Goal: Use online tool/utility: Utilize a website feature to perform a specific function

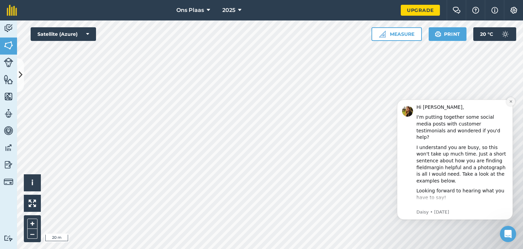
click at [508, 103] on button "Dismiss notification" at bounding box center [510, 101] width 9 height 9
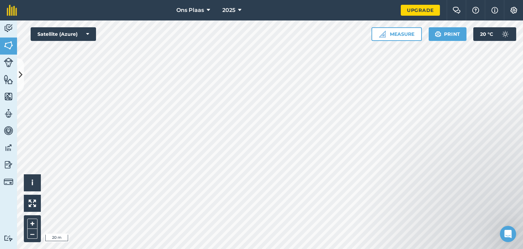
click at [339, 248] on html "Ons Plaas 2025 Upgrade Farm Chat Help Info Settings Map printing is not availab…" at bounding box center [261, 124] width 523 height 249
click at [411, 30] on button "Measure" at bounding box center [396, 34] width 50 height 14
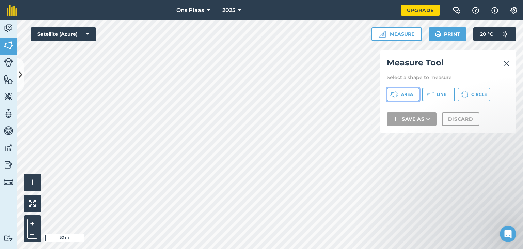
click at [402, 90] on button "Area" at bounding box center [403, 95] width 33 height 14
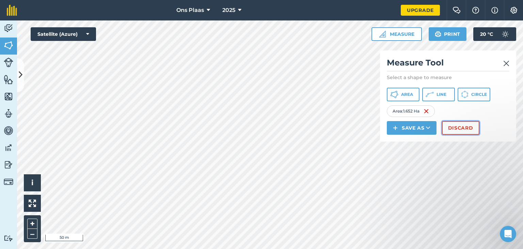
drag, startPoint x: 261, startPoint y: 190, endPoint x: 461, endPoint y: 127, distance: 210.0
click at [461, 127] on button "Discard" at bounding box center [460, 128] width 37 height 14
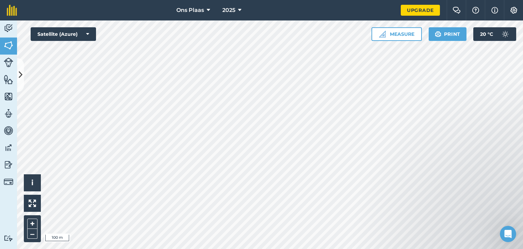
click at [70, 14] on div "Ons Plaas 2025 Upgrade Farm Chat Help Info Settings Map printing is not availab…" at bounding box center [261, 124] width 523 height 249
click at [106, 85] on div "Click to start drawing i © 2025 TomTom, Microsoft 100 m + – Satellite (Azure) M…" at bounding box center [270, 134] width 506 height 228
click at [400, 31] on button "Measure" at bounding box center [396, 34] width 50 height 14
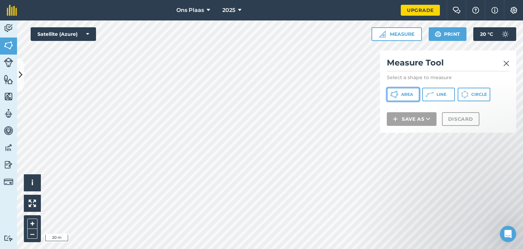
click at [389, 91] on button "Area" at bounding box center [403, 95] width 33 height 14
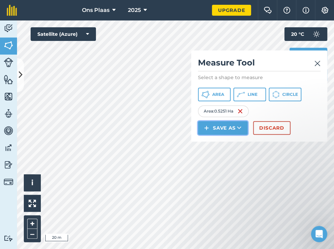
click at [241, 124] on icon at bounding box center [239, 127] width 4 height 7
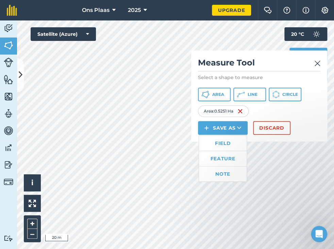
click at [317, 62] on img at bounding box center [318, 63] width 6 height 8
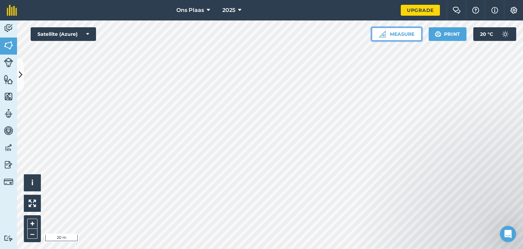
drag, startPoint x: 409, startPoint y: 35, endPoint x: 406, endPoint y: 40, distance: 5.0
click at [408, 35] on button "Measure" at bounding box center [396, 34] width 50 height 14
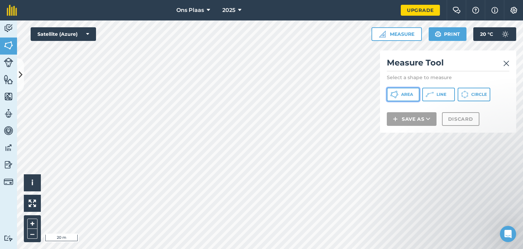
click at [396, 92] on icon at bounding box center [397, 92] width 2 height 2
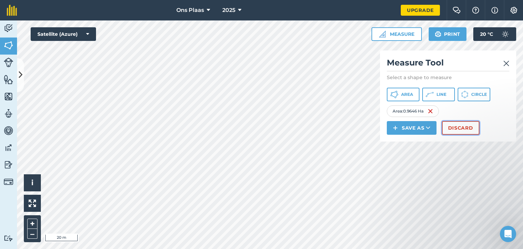
click at [464, 128] on button "Discard" at bounding box center [460, 128] width 37 height 14
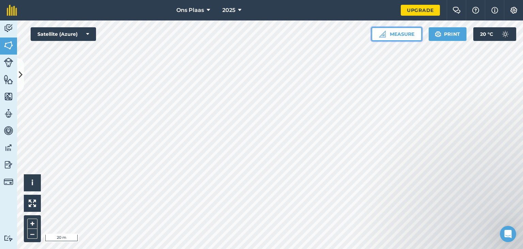
click at [408, 36] on button "Measure" at bounding box center [396, 34] width 50 height 14
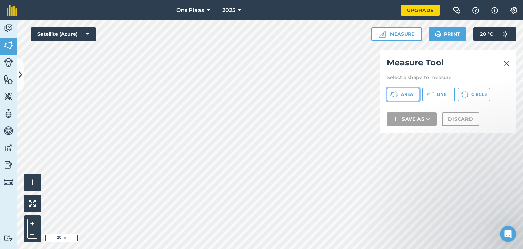
click at [405, 96] on span "Area" at bounding box center [407, 94] width 12 height 5
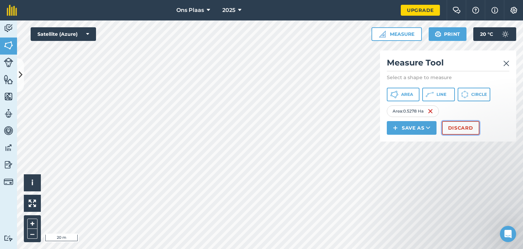
click at [455, 130] on button "Discard" at bounding box center [460, 128] width 37 height 14
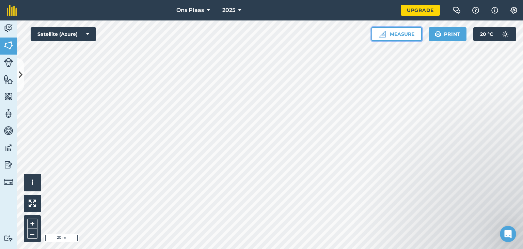
drag, startPoint x: 455, startPoint y: 130, endPoint x: 394, endPoint y: 32, distance: 115.9
click at [394, 32] on button "Measure" at bounding box center [396, 34] width 50 height 14
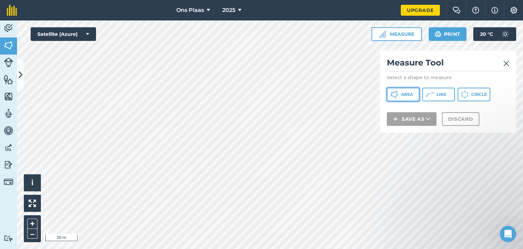
drag, startPoint x: 407, startPoint y: 93, endPoint x: 395, endPoint y: 87, distance: 12.9
click at [407, 92] on span "Area" at bounding box center [407, 94] width 12 height 5
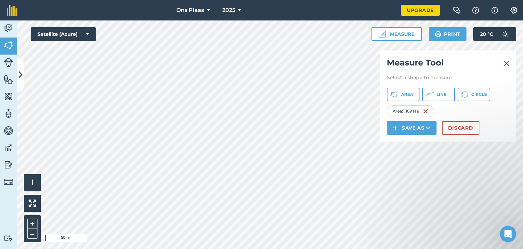
drag, startPoint x: 96, startPoint y: 32, endPoint x: 508, endPoint y: 64, distance: 413.2
click at [508, 64] on img at bounding box center [506, 63] width 6 height 8
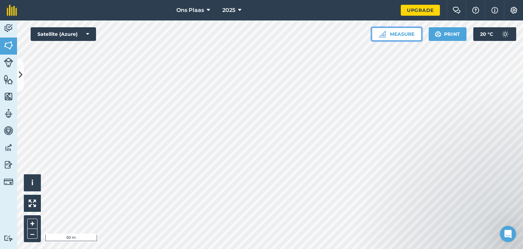
click at [408, 35] on button "Measure" at bounding box center [396, 34] width 50 height 14
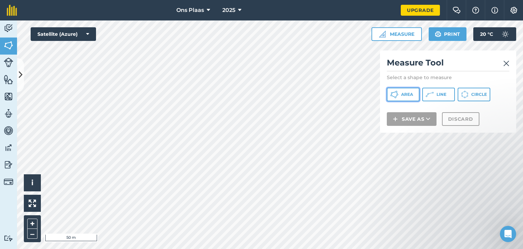
drag, startPoint x: 404, startPoint y: 96, endPoint x: 400, endPoint y: 96, distance: 4.1
click at [402, 96] on span "Area" at bounding box center [407, 94] width 12 height 5
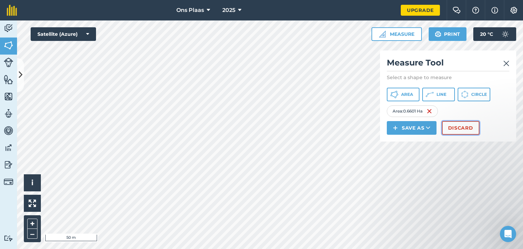
click at [462, 129] on button "Discard" at bounding box center [460, 128] width 37 height 14
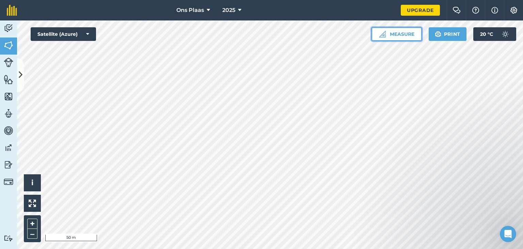
click at [400, 33] on button "Measure" at bounding box center [396, 34] width 50 height 14
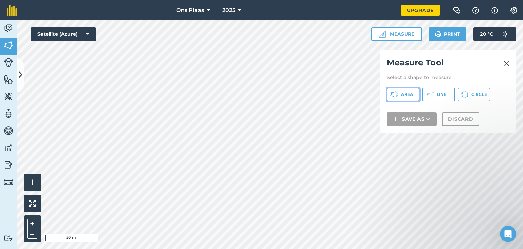
drag, startPoint x: 401, startPoint y: 94, endPoint x: 382, endPoint y: 99, distance: 19.0
click at [399, 94] on button "Area" at bounding box center [403, 95] width 33 height 14
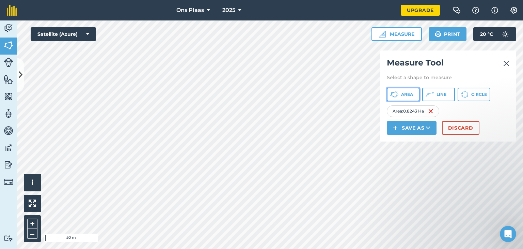
drag, startPoint x: 268, startPoint y: 192, endPoint x: 399, endPoint y: 95, distance: 162.8
click at [399, 95] on button "Area" at bounding box center [403, 95] width 33 height 14
drag, startPoint x: 185, startPoint y: 154, endPoint x: 399, endPoint y: 96, distance: 221.5
click at [403, 96] on span "Area" at bounding box center [407, 94] width 12 height 5
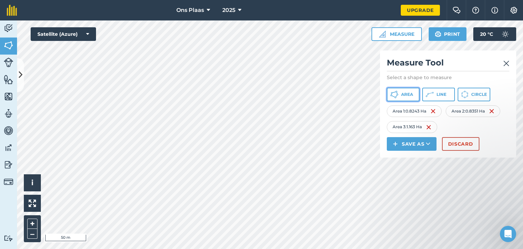
drag, startPoint x: 403, startPoint y: 97, endPoint x: 381, endPoint y: 100, distance: 22.7
click at [396, 97] on button "Area" at bounding box center [403, 95] width 33 height 14
drag, startPoint x: 406, startPoint y: 93, endPoint x: 399, endPoint y: 96, distance: 7.5
click at [403, 94] on span "Area" at bounding box center [407, 94] width 12 height 5
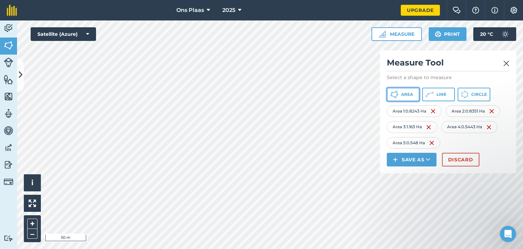
drag, startPoint x: 399, startPoint y: 94, endPoint x: 392, endPoint y: 95, distance: 6.8
click at [398, 94] on button "Area" at bounding box center [403, 95] width 33 height 14
drag, startPoint x: 403, startPoint y: 93, endPoint x: 383, endPoint y: 98, distance: 21.2
click at [401, 93] on span "Area" at bounding box center [407, 94] width 12 height 5
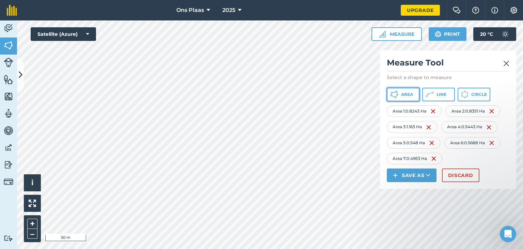
click at [394, 96] on g at bounding box center [394, 94] width 8 height 7
drag, startPoint x: 403, startPoint y: 92, endPoint x: 384, endPoint y: 98, distance: 20.6
click at [403, 92] on span "Area" at bounding box center [407, 94] width 12 height 5
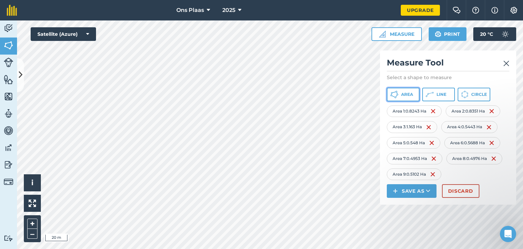
drag, startPoint x: 401, startPoint y: 95, endPoint x: 386, endPoint y: 95, distance: 15.3
click at [400, 95] on button "Area" at bounding box center [403, 95] width 33 height 14
click at [406, 94] on span "Area" at bounding box center [407, 94] width 12 height 5
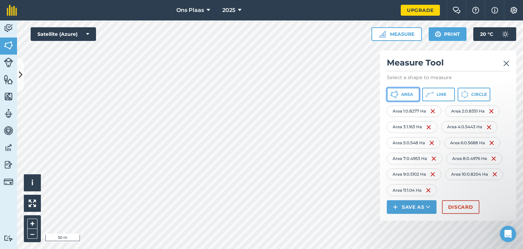
click at [395, 93] on icon at bounding box center [394, 94] width 8 height 8
click at [413, 95] on span "Area" at bounding box center [407, 94] width 12 height 5
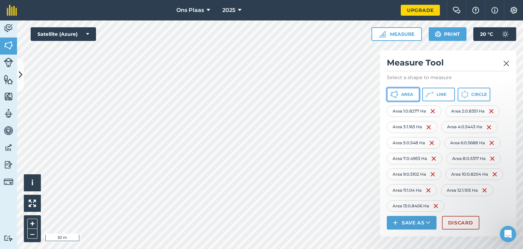
click at [404, 96] on span "Area" at bounding box center [407, 94] width 12 height 5
drag, startPoint x: 401, startPoint y: 93, endPoint x: 394, endPoint y: 94, distance: 7.5
click at [401, 94] on span "Area" at bounding box center [407, 94] width 12 height 5
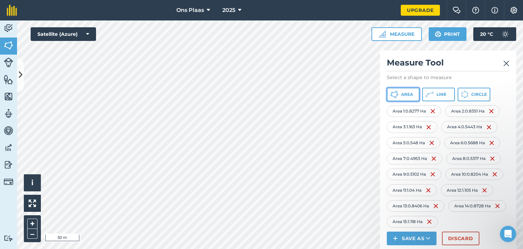
drag, startPoint x: 404, startPoint y: 93, endPoint x: 399, endPoint y: 91, distance: 5.6
click at [400, 92] on button "Area" at bounding box center [403, 95] width 33 height 14
click at [84, 36] on div "Click to start drawing i © 2025 TomTom, Microsoft 50 m + – Satellite (Azure) Me…" at bounding box center [270, 134] width 506 height 228
click at [298, 248] on html "Ons Plaas 2025 Upgrade Farm Chat Help Info Settings Map printing is not availab…" at bounding box center [261, 124] width 523 height 249
click at [221, 248] on html "Ons Plaas 2025 Upgrade Farm Chat Help Info Settings Map printing is not availab…" at bounding box center [261, 124] width 523 height 249
